Goal: Information Seeking & Learning: Learn about a topic

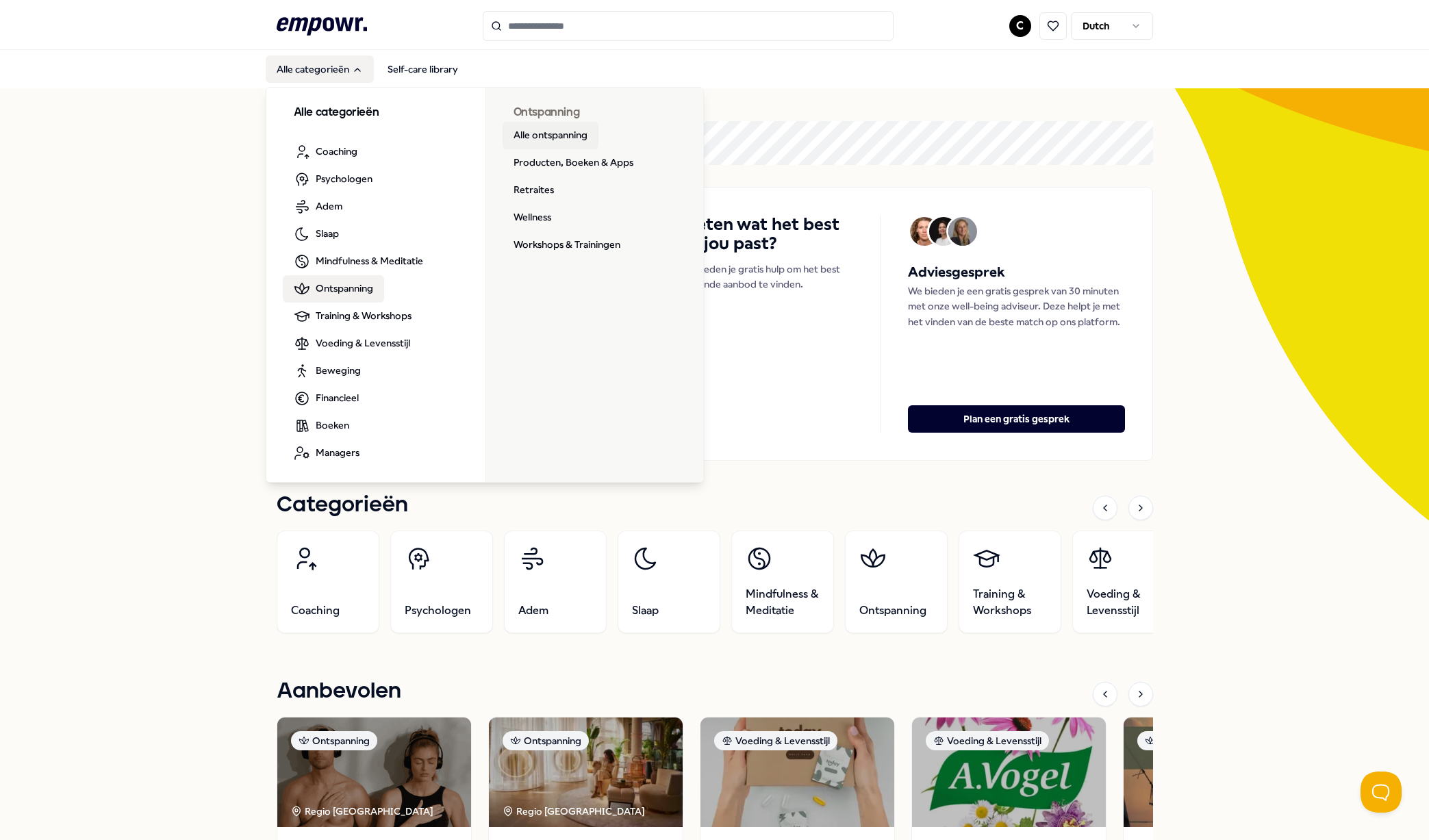
click at [575, 140] on link "Alle ontspanning" at bounding box center [550, 135] width 96 height 28
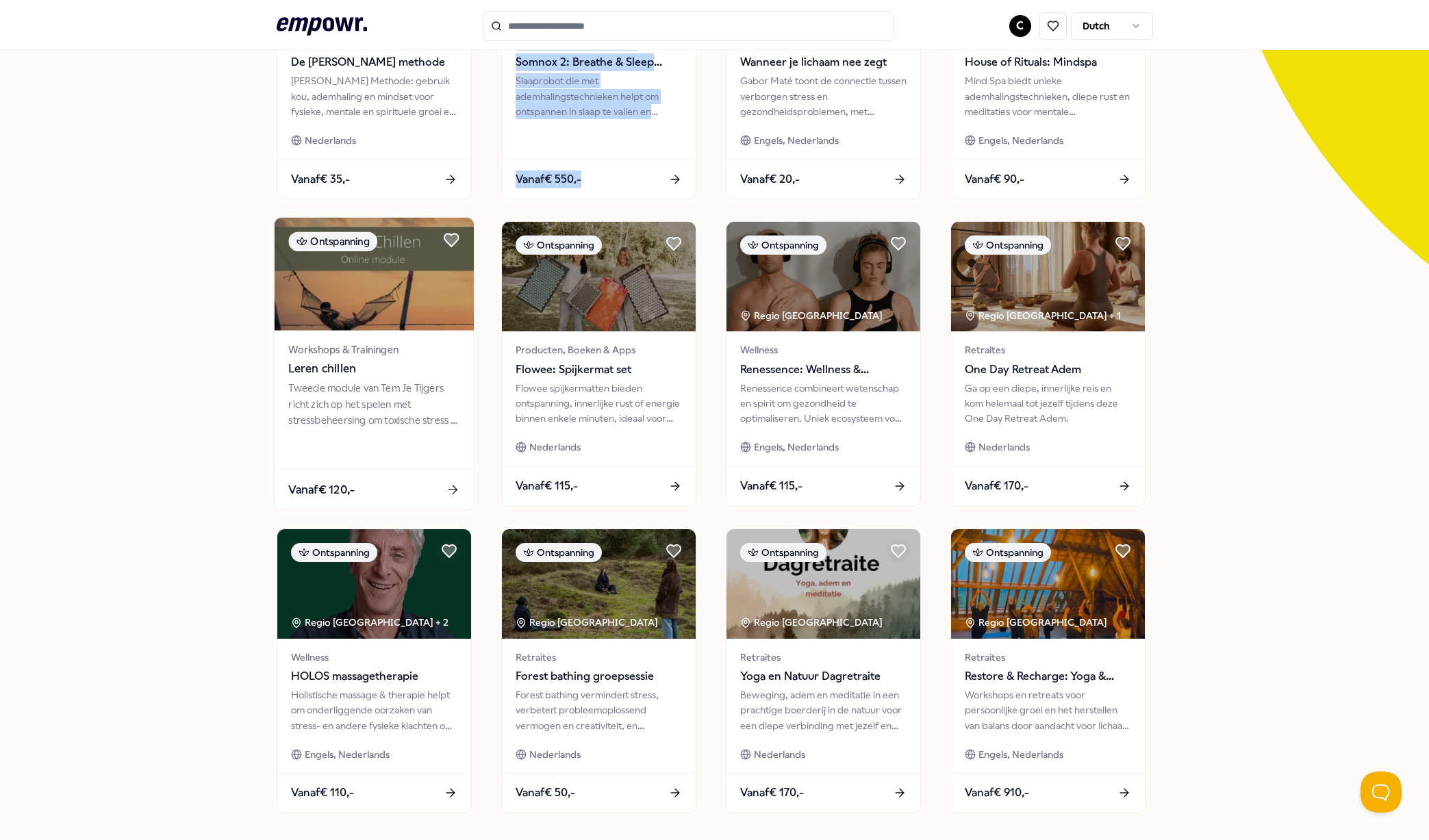
scroll to position [385, 0]
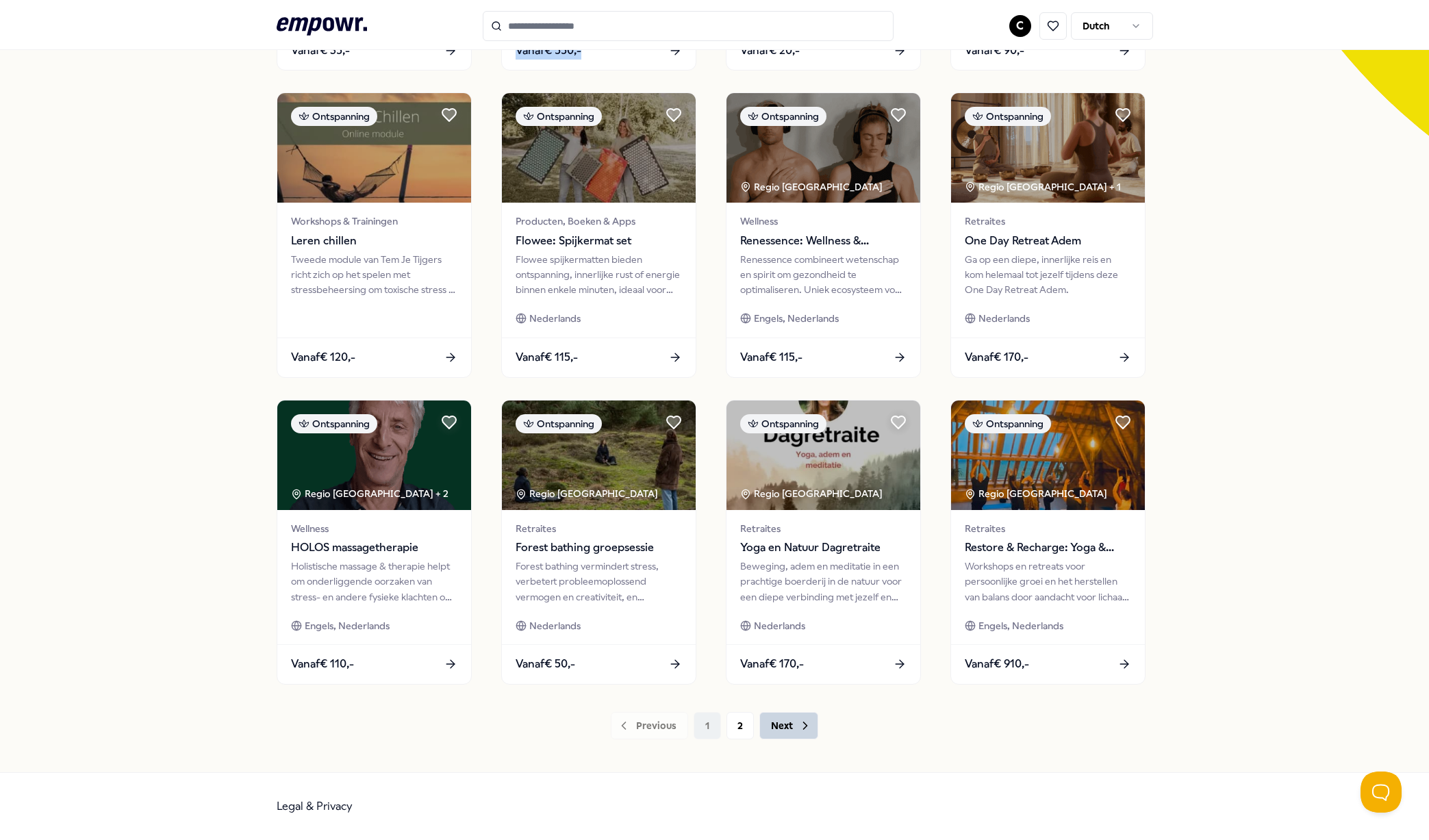
click at [796, 724] on button "Next" at bounding box center [788, 725] width 59 height 28
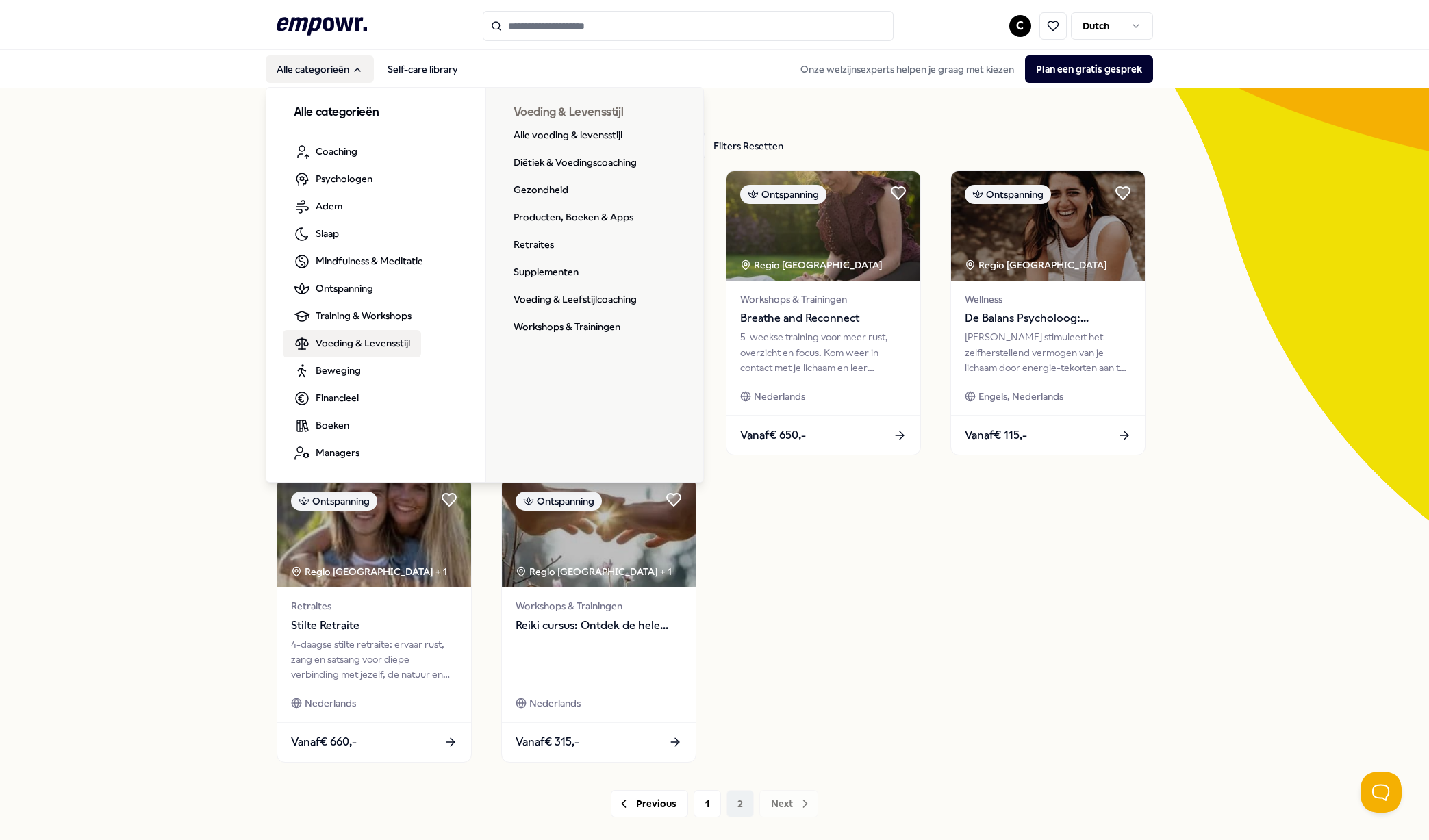
click at [376, 343] on span "Voeding & Levensstijl" at bounding box center [362, 343] width 95 height 15
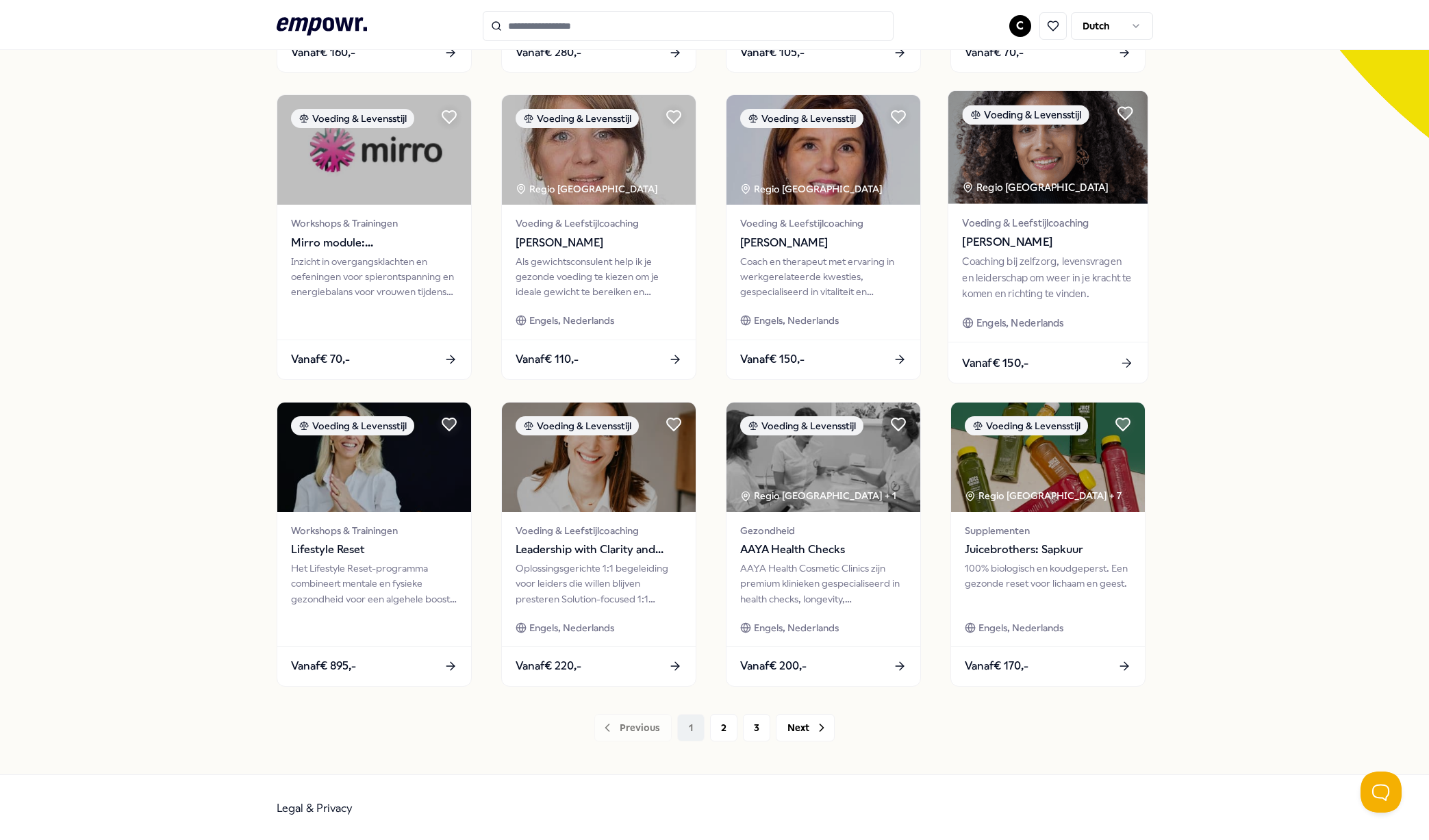
scroll to position [385, 0]
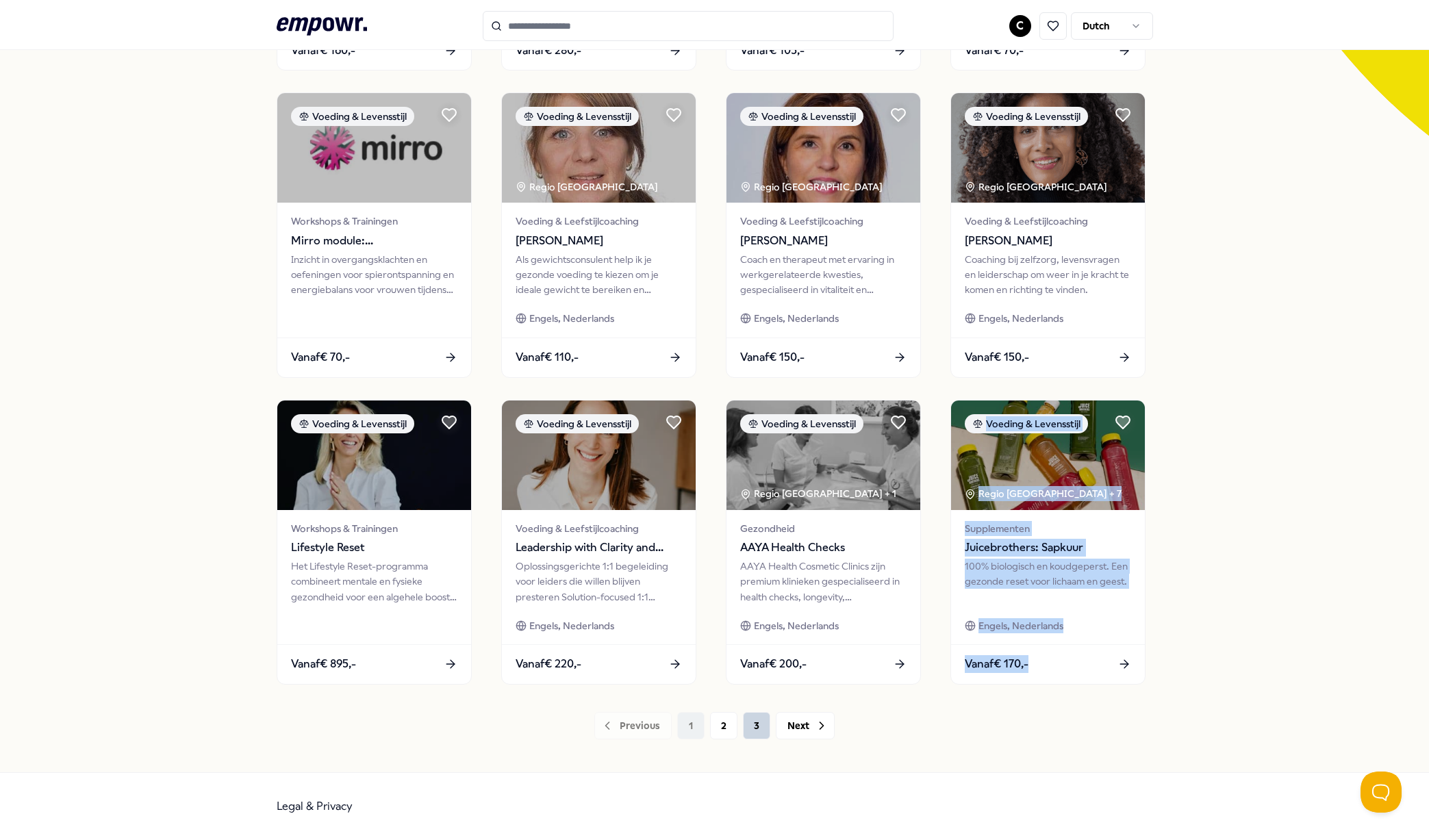
drag, startPoint x: 724, startPoint y: 727, endPoint x: 748, endPoint y: 728, distance: 24.0
click at [724, 727] on button "2" at bounding box center [723, 725] width 28 height 28
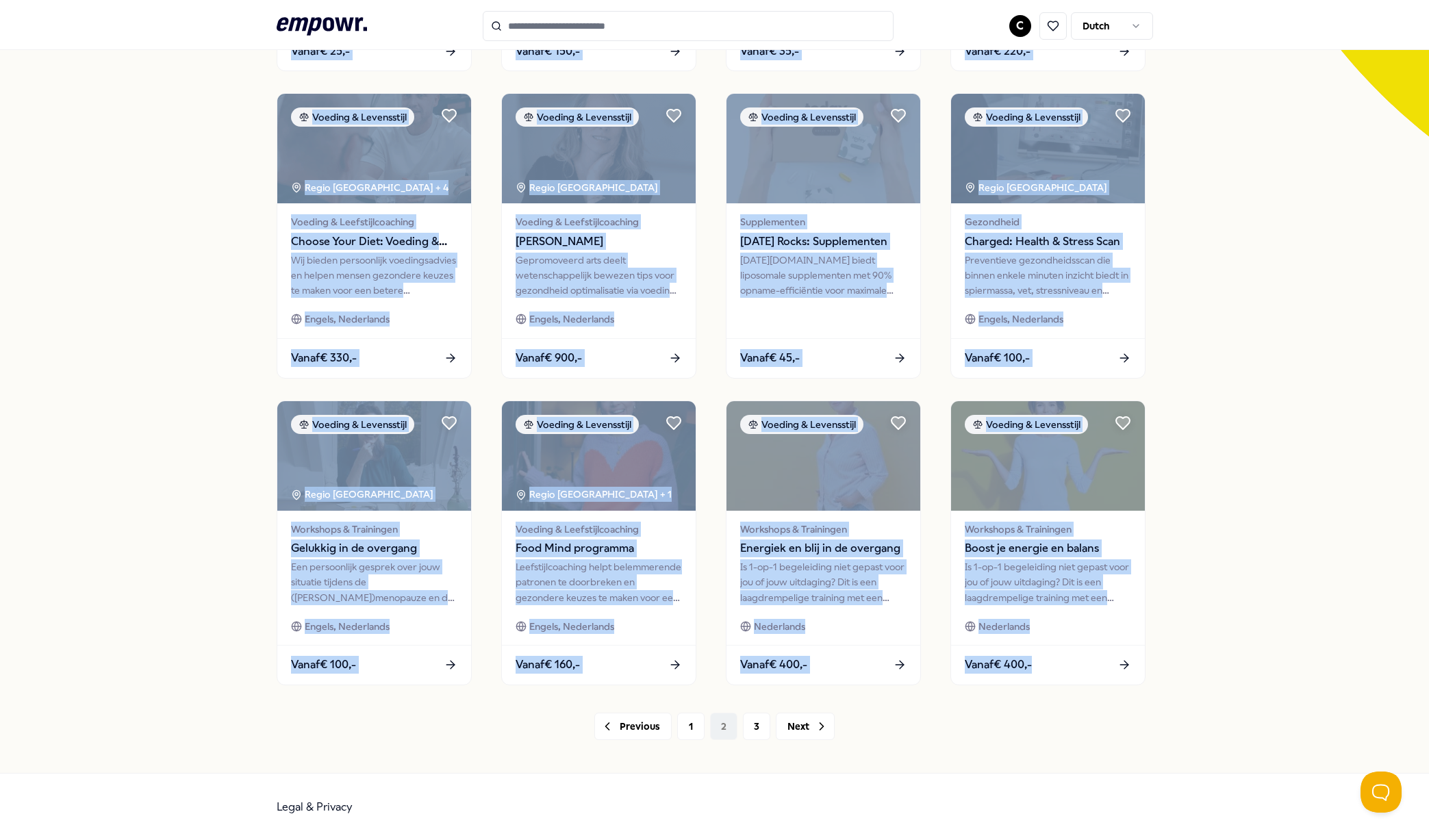
scroll to position [382, 0]
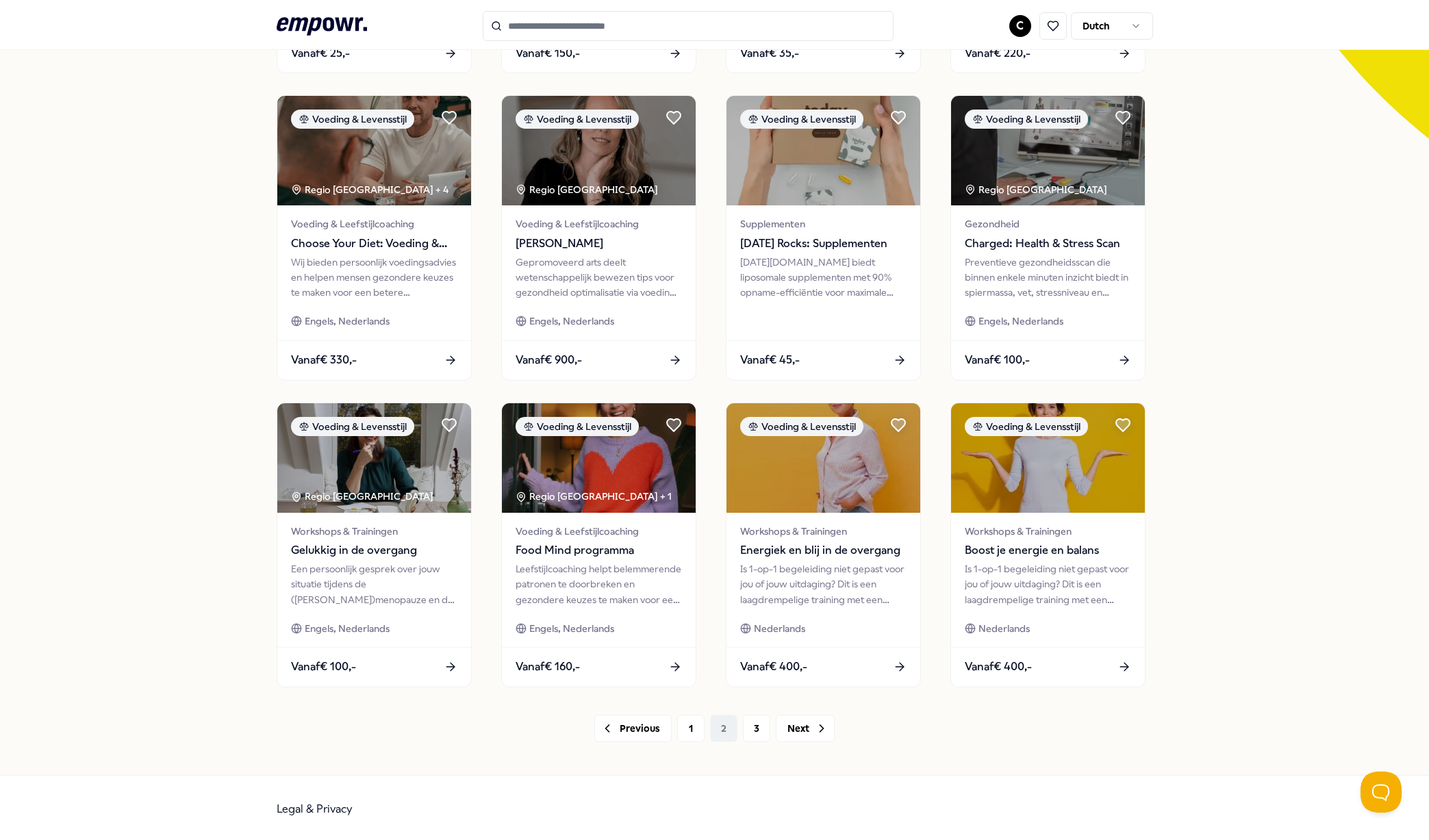
click at [965, 749] on div "32 Resultaten Filters Resetten Voeding & Levensstijl Prijs Locatie Taal Type Fi…" at bounding box center [715, 240] width 877 height 1068
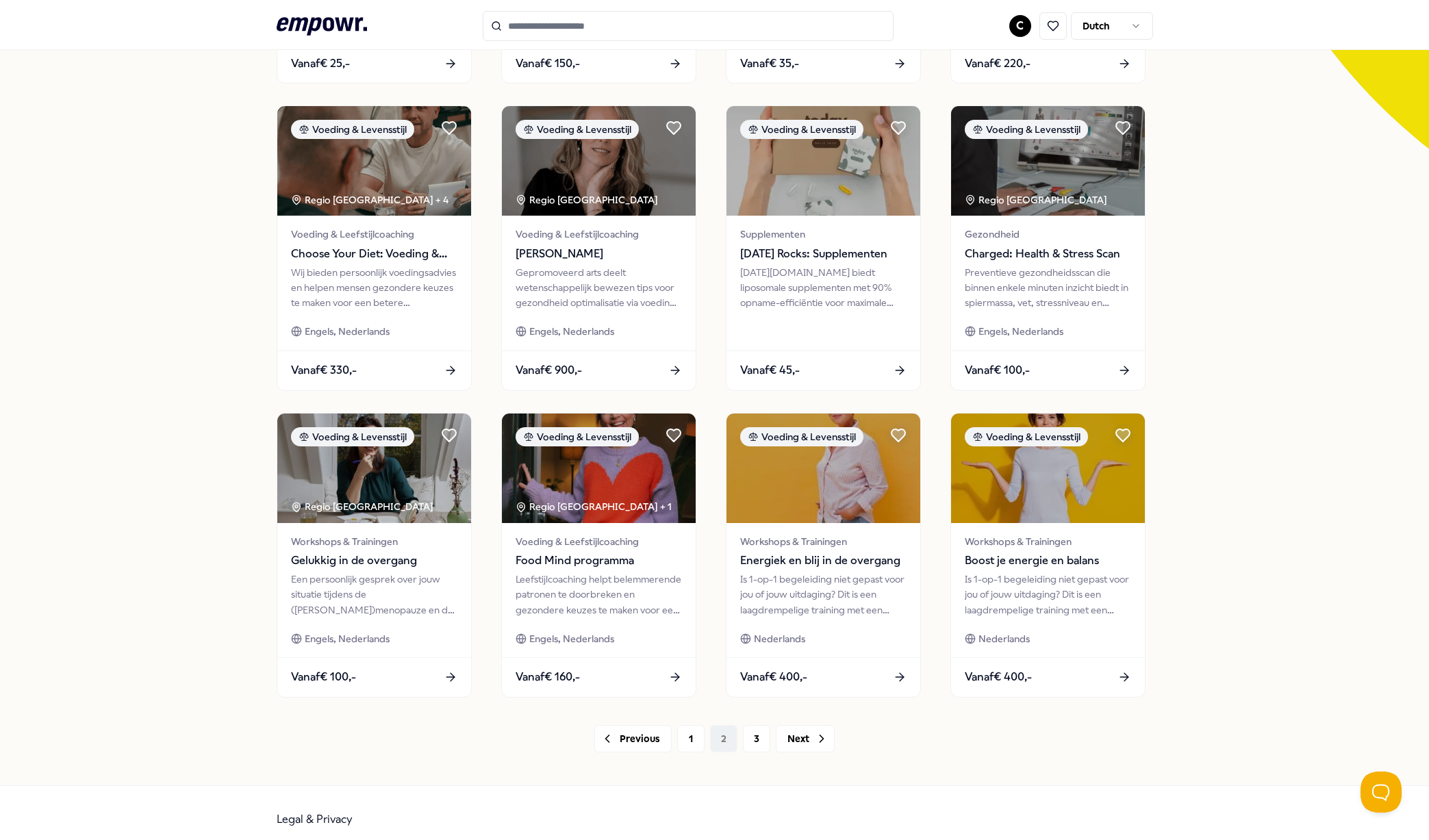
scroll to position [385, 0]
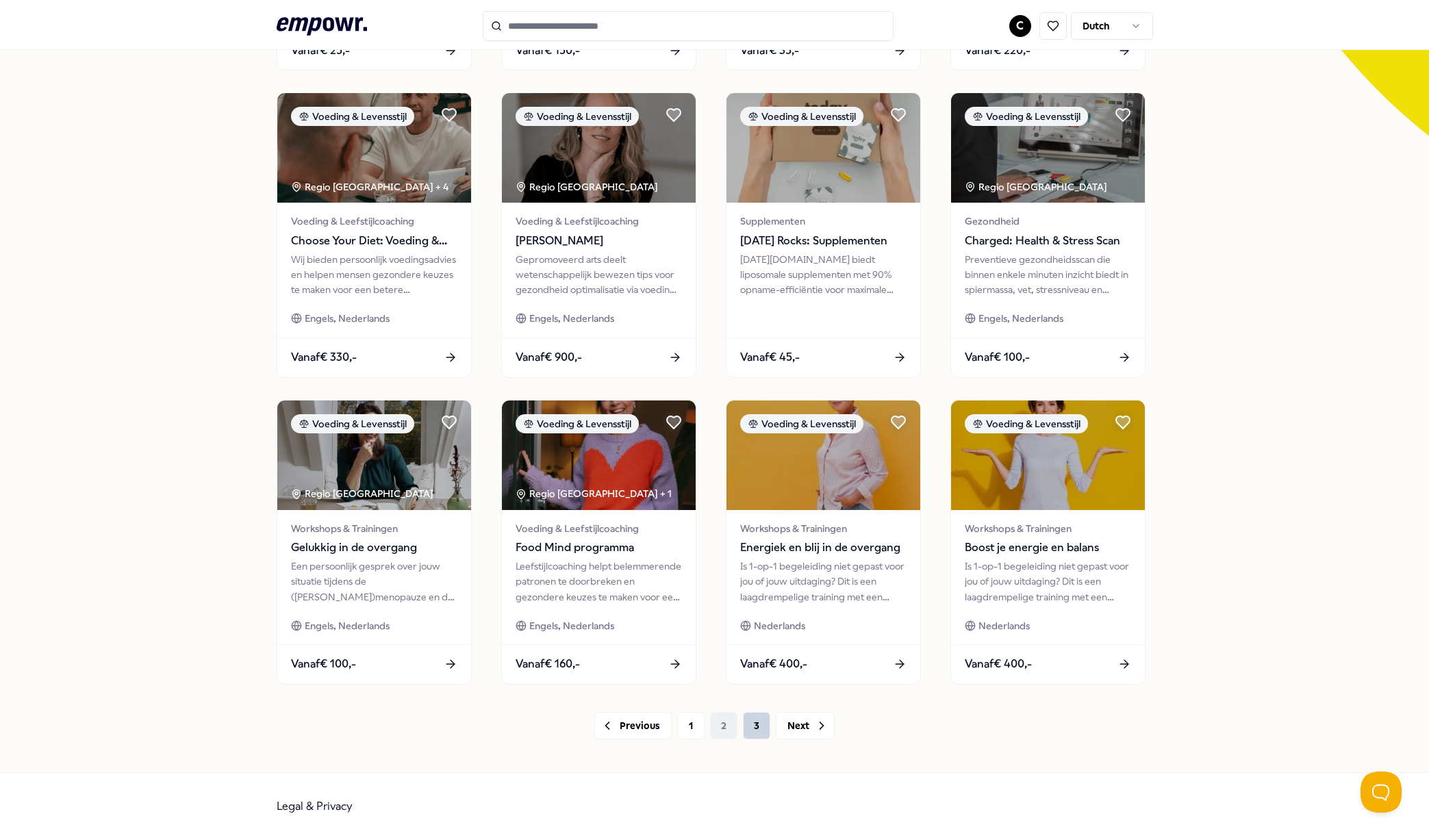
click at [758, 734] on button "3" at bounding box center [756, 725] width 28 height 28
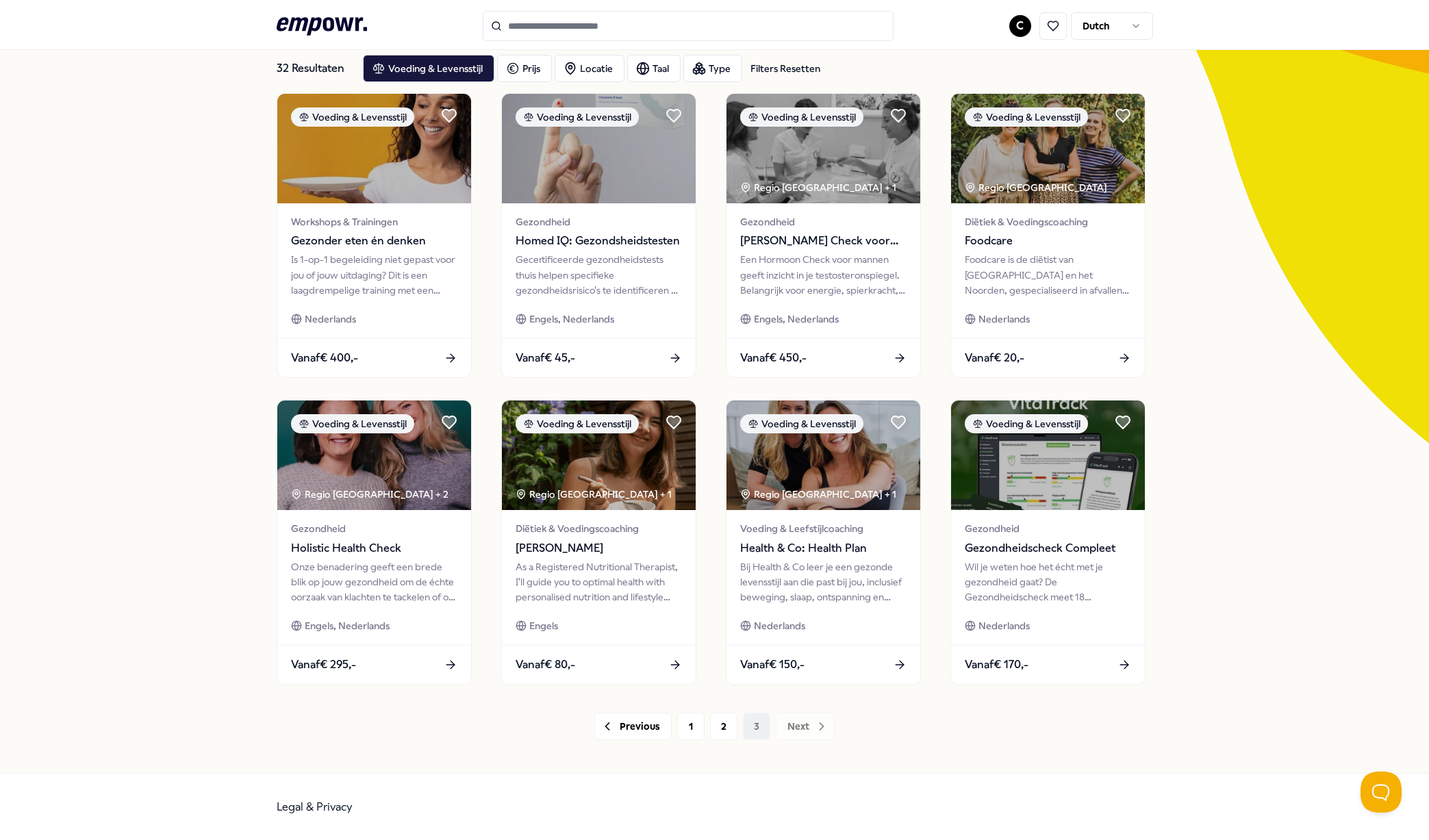
scroll to position [77, 0]
drag, startPoint x: 176, startPoint y: 263, endPoint x: 210, endPoint y: 262, distance: 34.0
click at [176, 263] on div "32 Resultaten Filters Resetten Voeding & Levensstijl Prijs Locatie Taal Type Fi…" at bounding box center [714, 392] width 1429 height 762
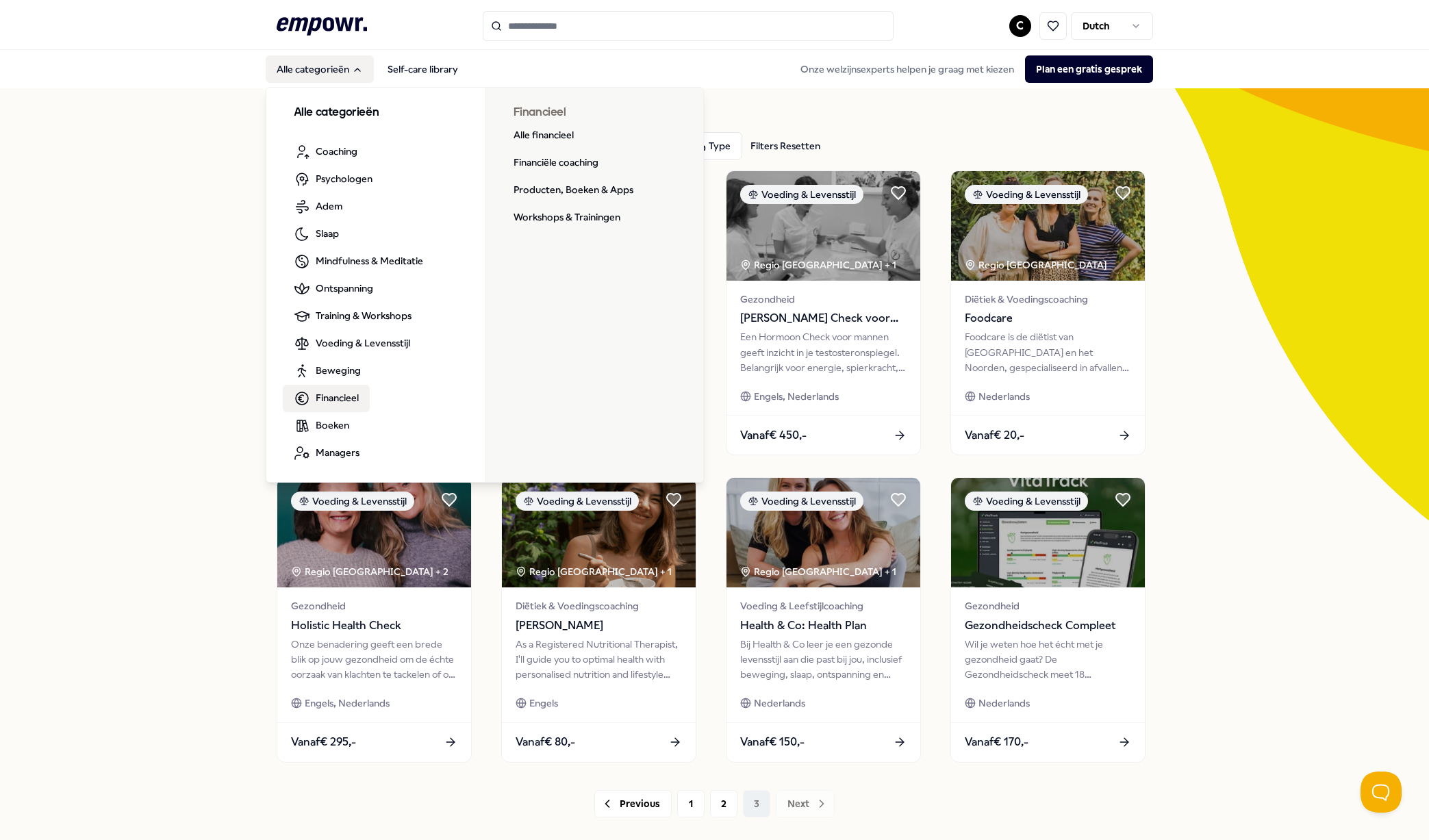
click at [342, 407] on link "Financieel" at bounding box center [326, 398] width 87 height 28
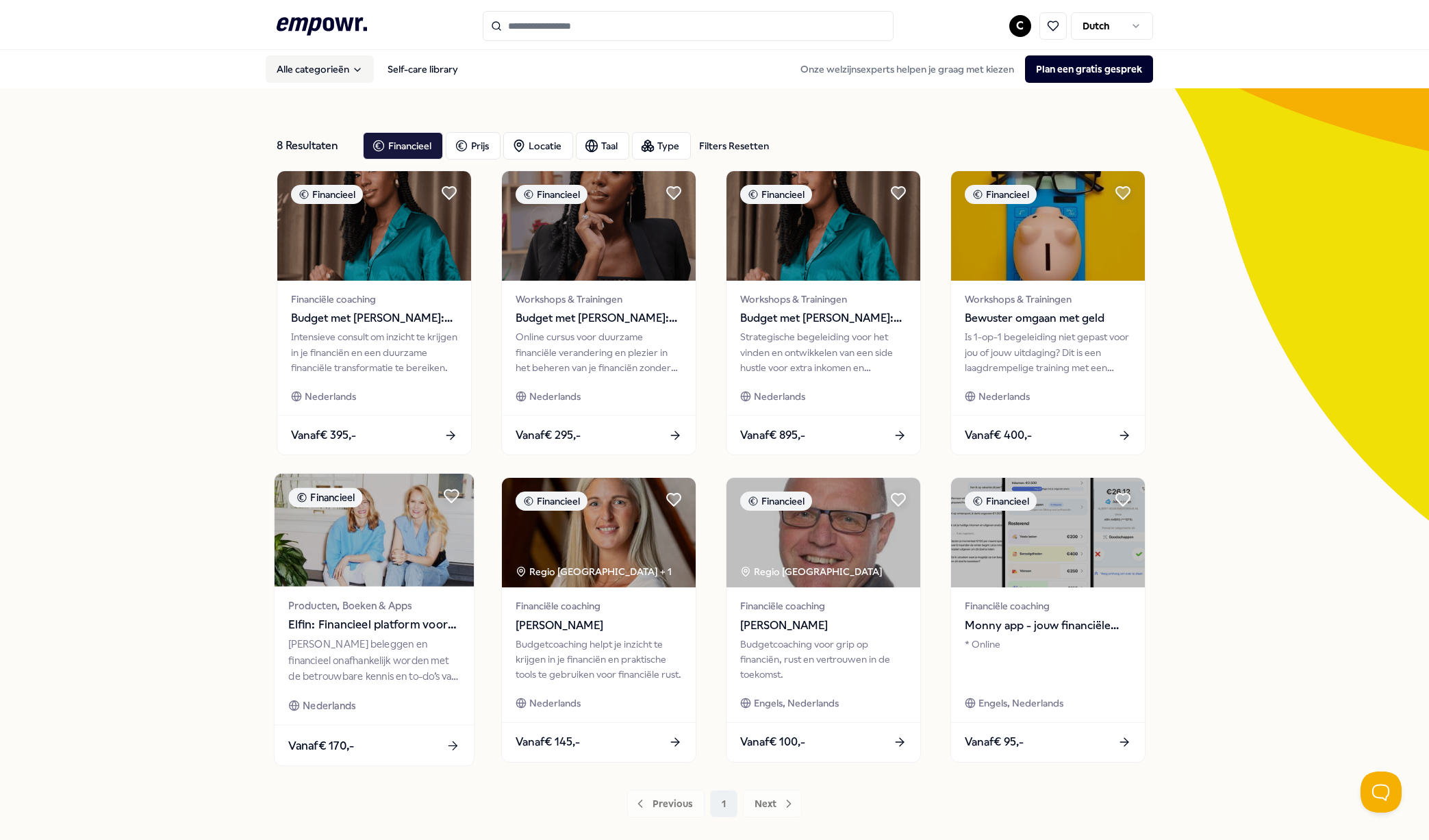
scroll to position [77, 0]
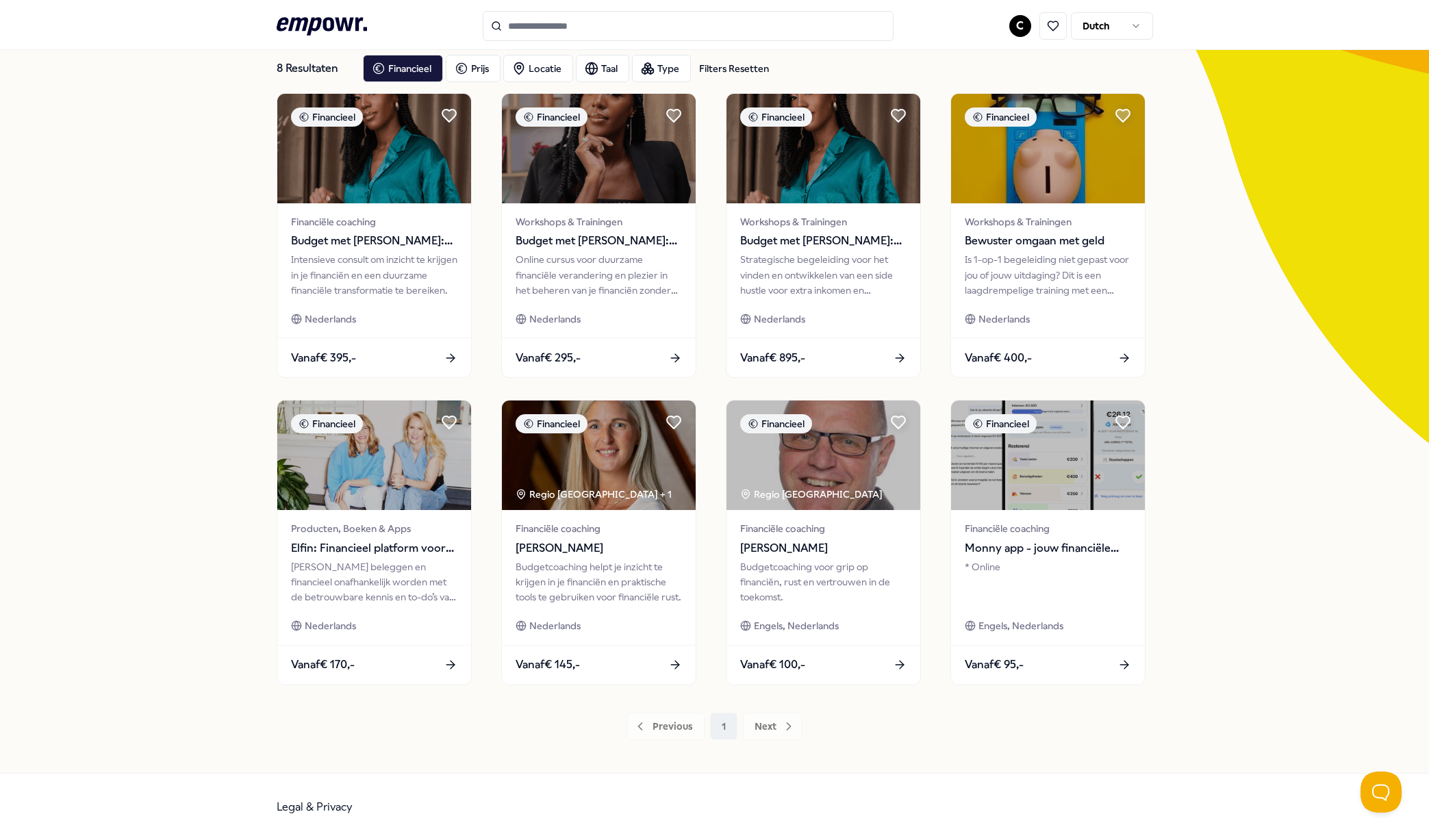
click at [218, 161] on div "8 Resultaten Filters Resetten Financieel Prijs Locatie Taal Type Filters Resett…" at bounding box center [714, 392] width 1429 height 762
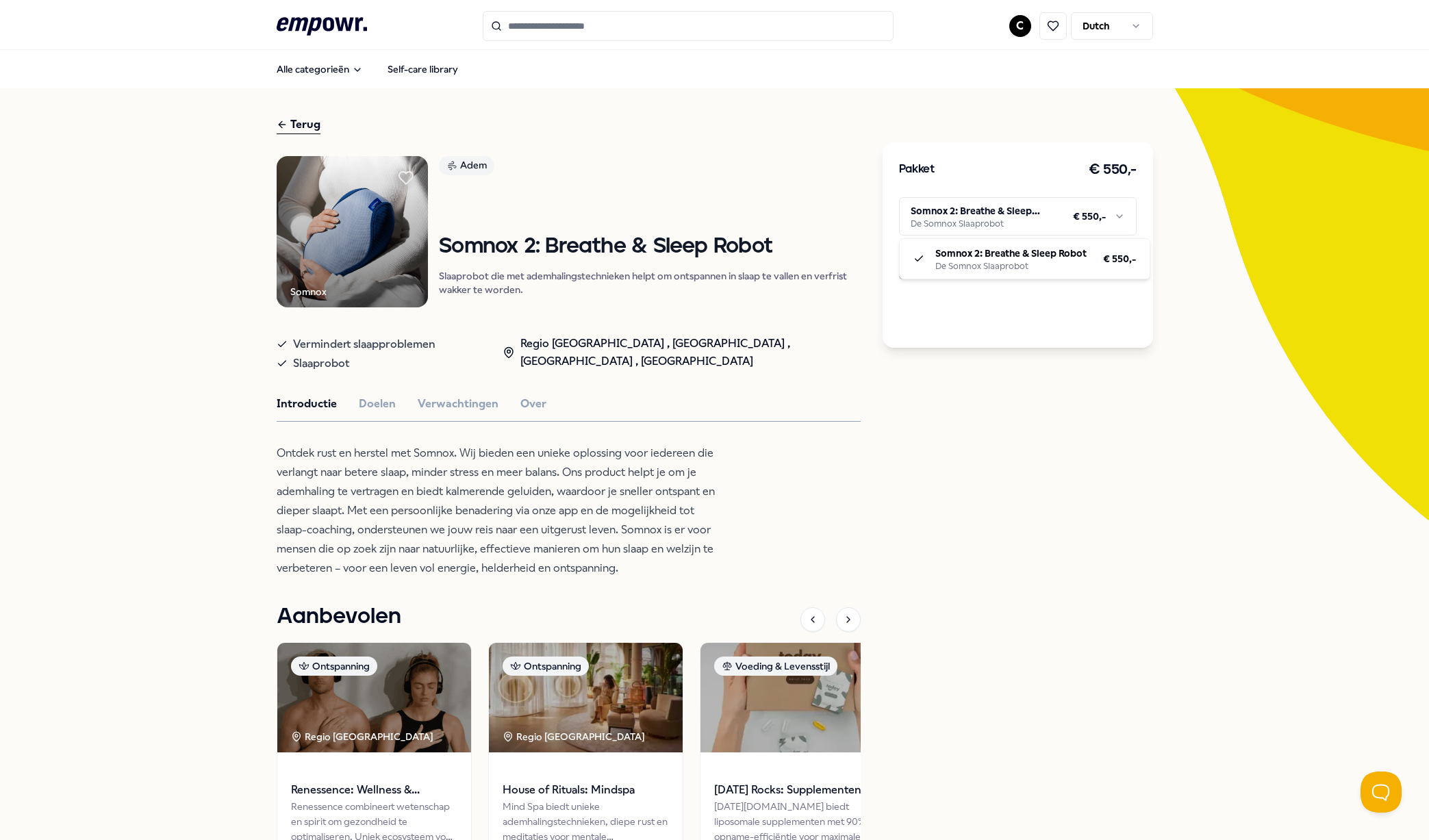
click at [976, 210] on html ".empowr-logo_svg__cls-1{fill:#03032f} C Dutch Alle categorieën Self-care librar…" at bounding box center [714, 420] width 1429 height 840
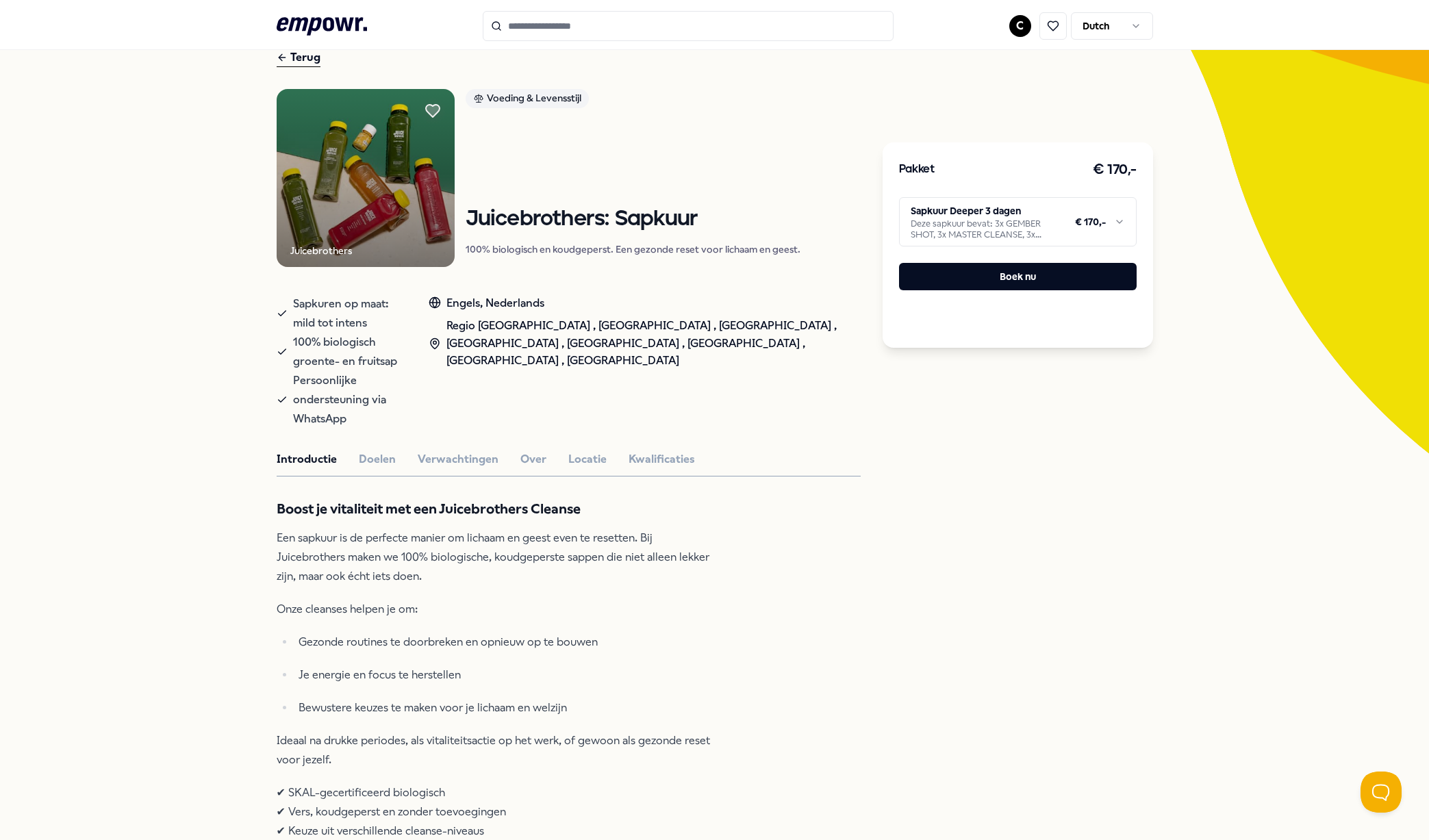
scroll to position [70, 0]
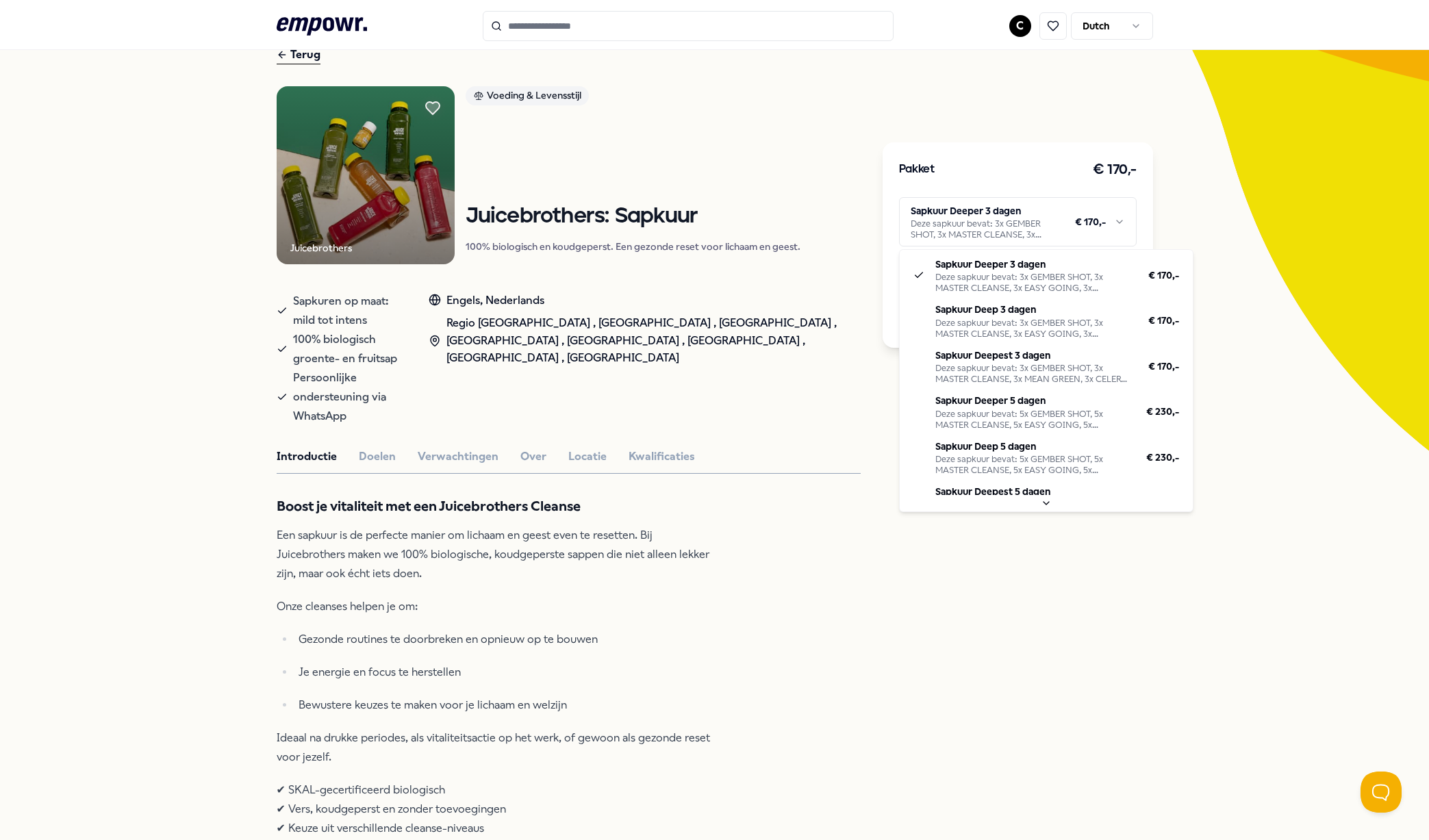
click at [996, 228] on html ".empowr-logo_svg__cls-1{fill:#03032f} C Dutch Alle categorieën Self-care librar…" at bounding box center [714, 420] width 1429 height 840
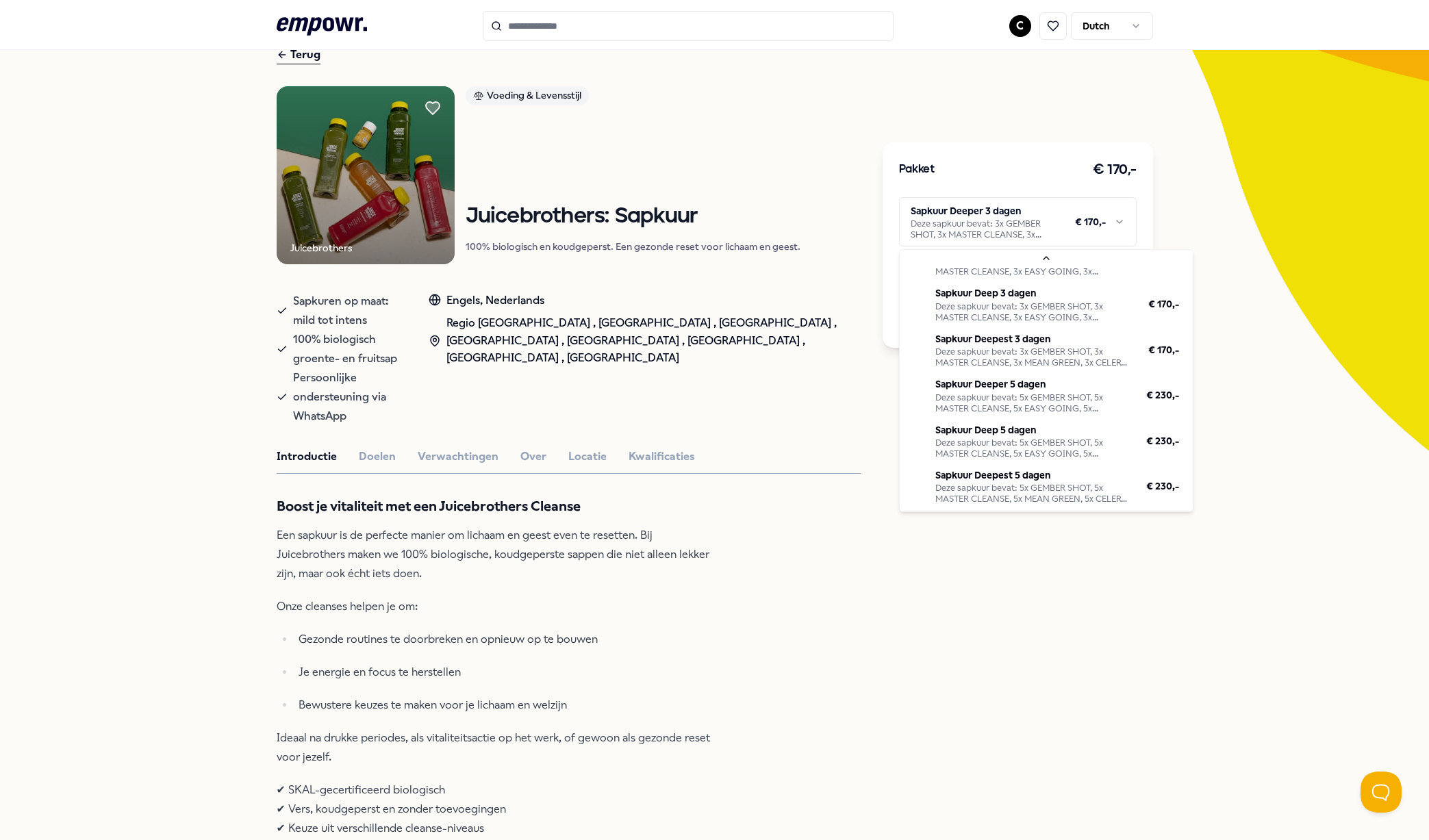
scroll to position [0, 0]
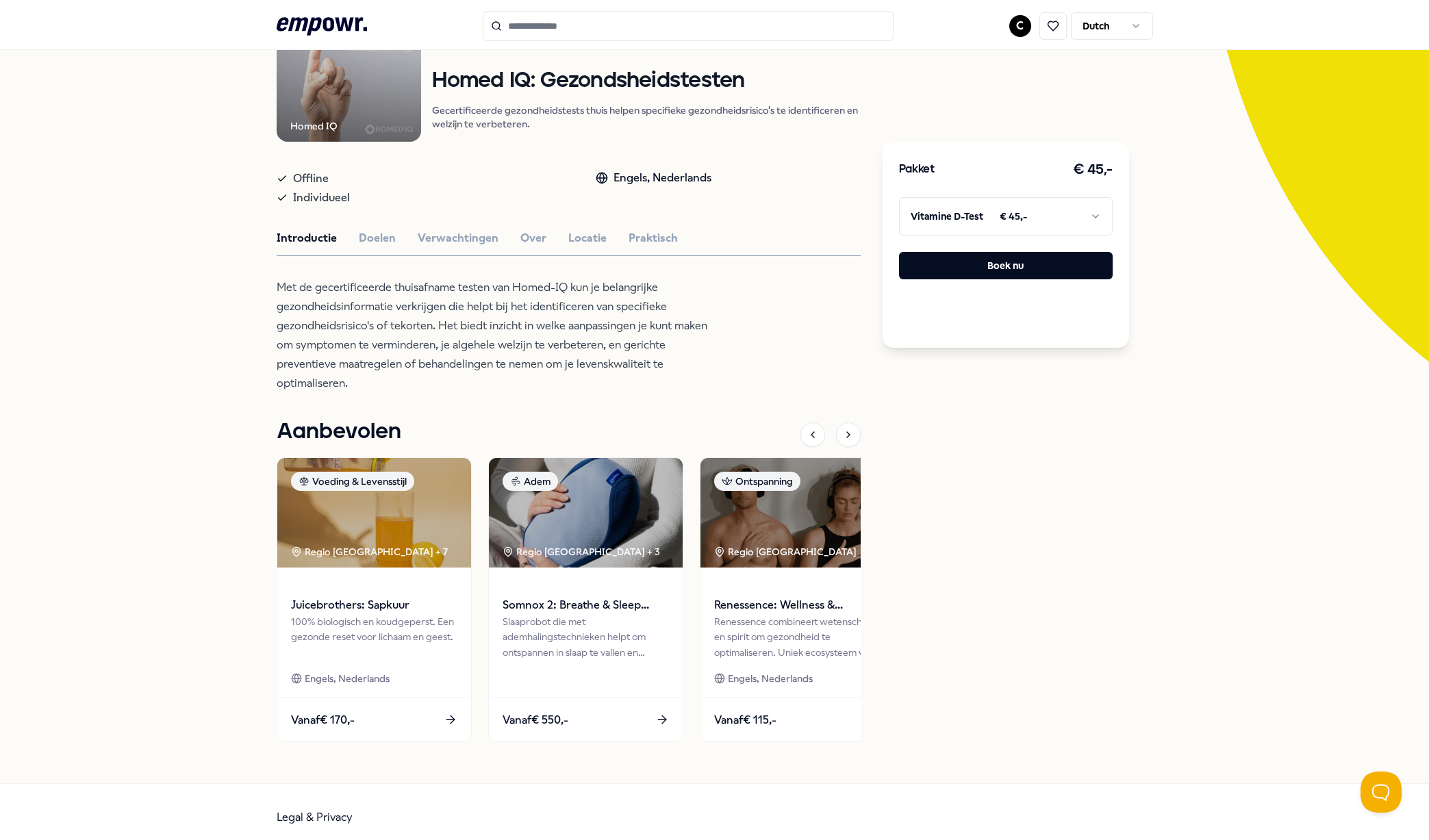
scroll to position [170, 0]
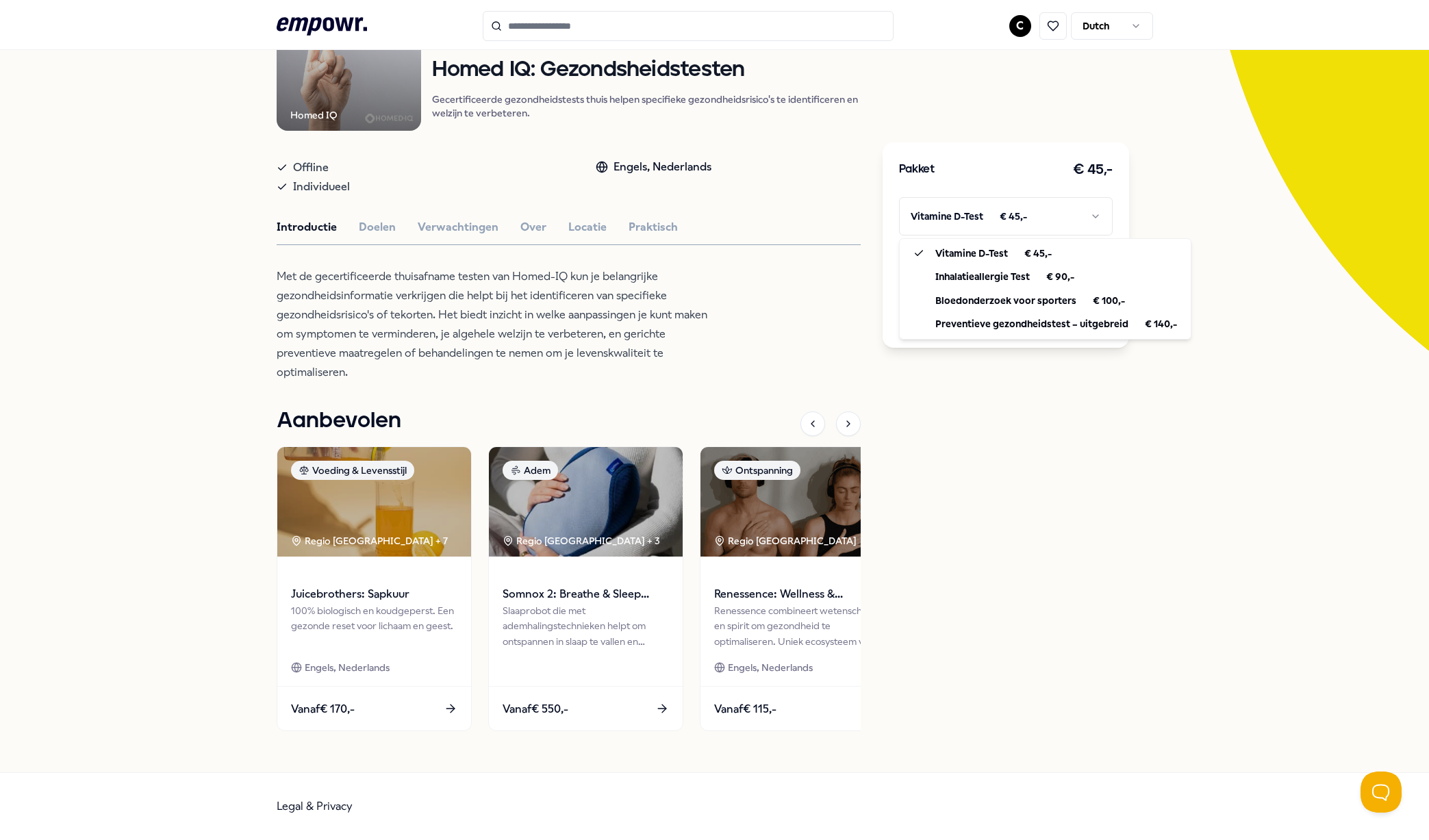
click at [973, 210] on html ".empowr-logo_svg__cls-1{fill:#03032f} C Dutch Alle categorieën Self-care librar…" at bounding box center [714, 420] width 1429 height 840
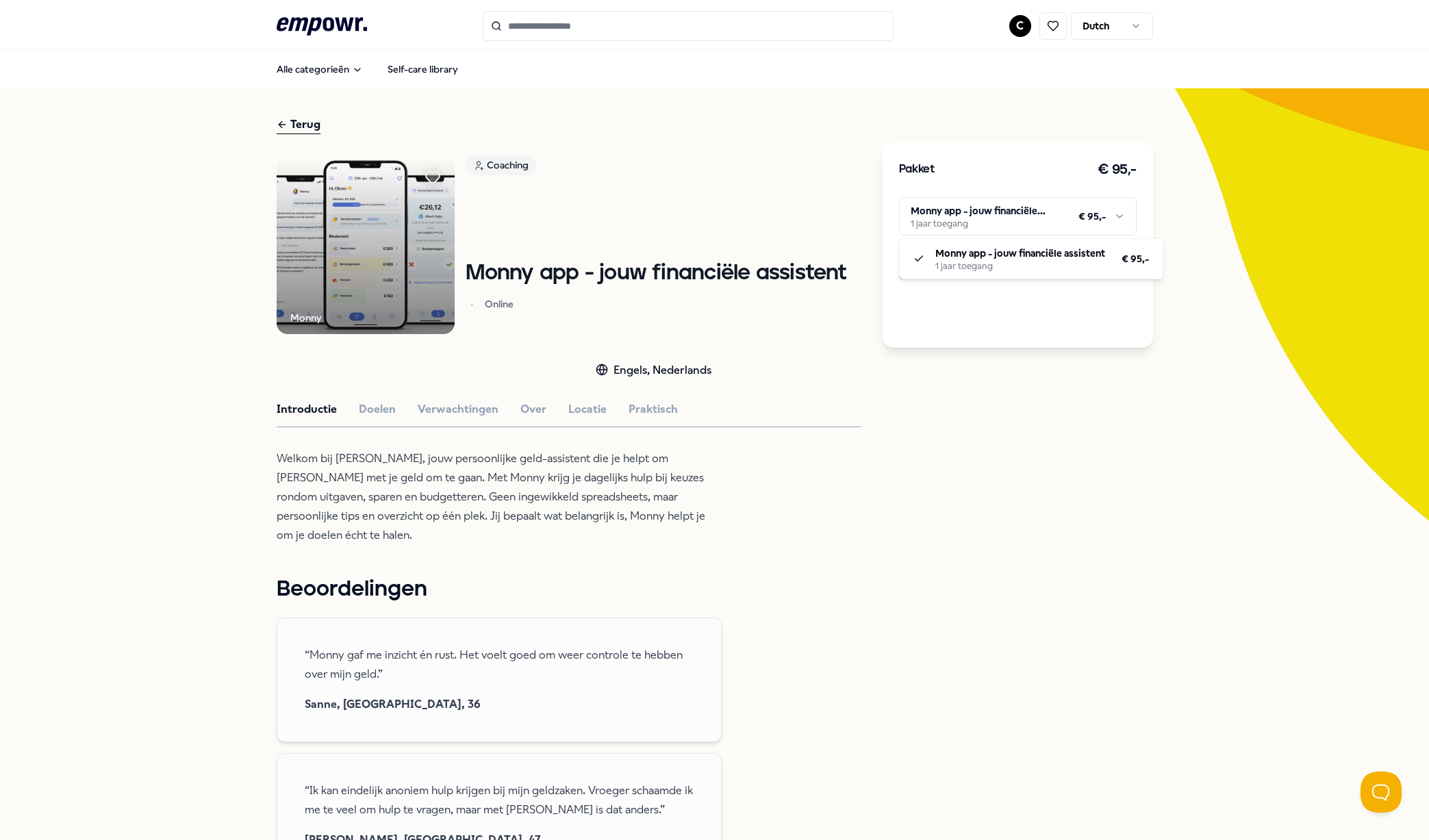
click at [967, 213] on html ".empowr-logo_svg__cls-1{fill:#03032f} C Dutch Alle categorieën Self-care librar…" at bounding box center [714, 420] width 1429 height 840
drag, startPoint x: 691, startPoint y: 202, endPoint x: 707, endPoint y: 202, distance: 16.0
click at [691, 202] on html ".empowr-logo_svg__cls-1{fill:#03032f} C Dutch Alle categorieën Self-care librar…" at bounding box center [714, 420] width 1429 height 840
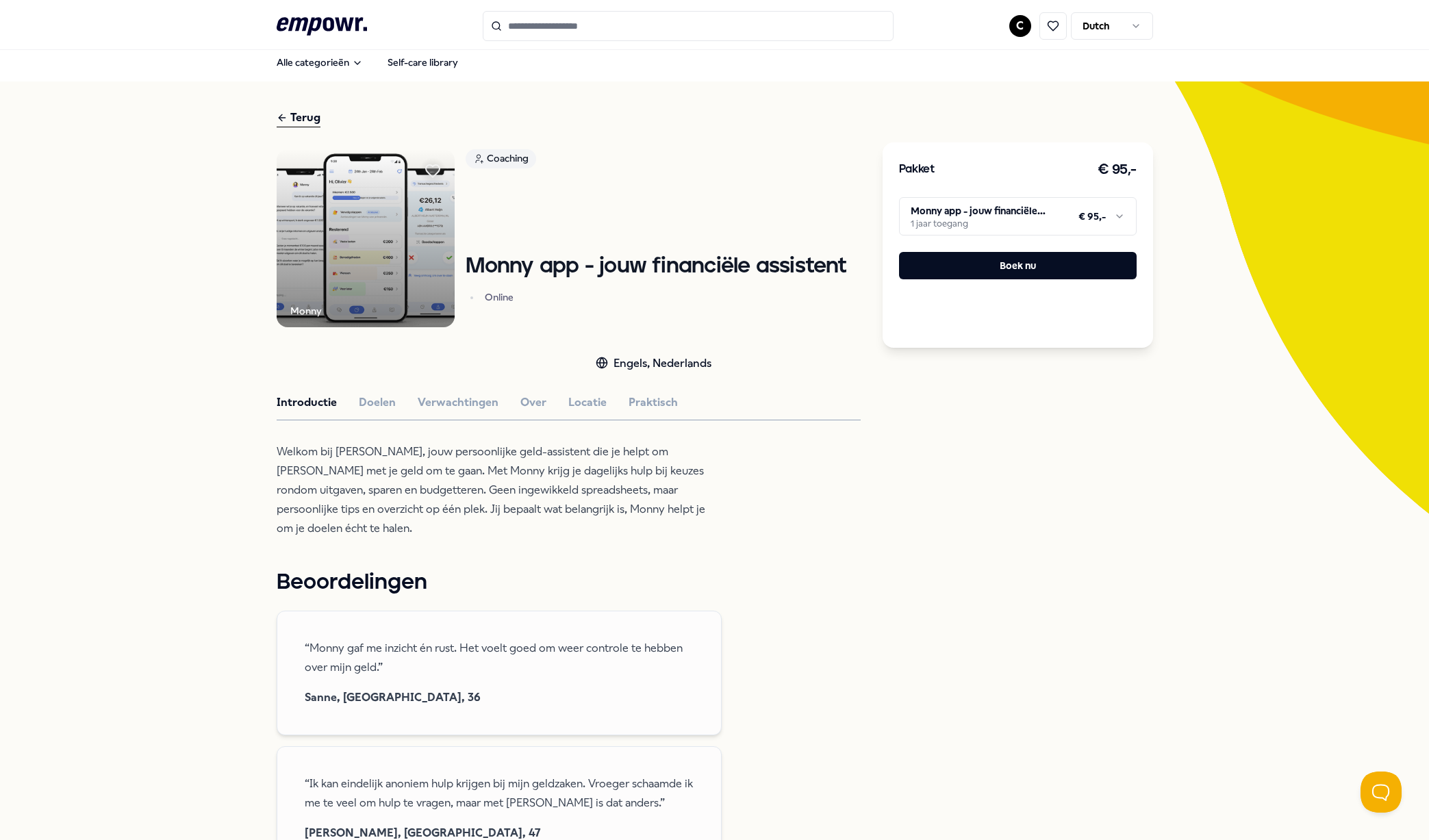
scroll to position [28, 0]
